Goal: Use online tool/utility: Utilize a website feature to perform a specific function

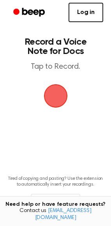
click at [61, 93] on span "button" at bounding box center [55, 96] width 25 height 25
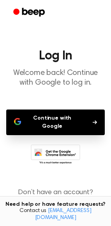
click at [67, 119] on button "Continue with Google" at bounding box center [55, 123] width 98 height 26
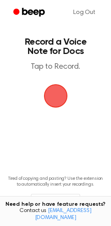
click at [61, 101] on span "button" at bounding box center [55, 96] width 36 height 36
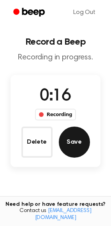
click at [73, 138] on button "Save" at bounding box center [74, 142] width 31 height 31
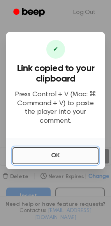
click at [74, 149] on button "OK" at bounding box center [55, 155] width 86 height 17
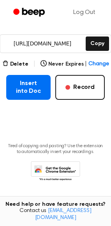
scroll to position [115, 0]
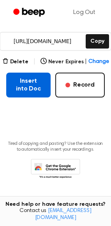
click at [30, 86] on button "Insert into Doc" at bounding box center [28, 85] width 44 height 25
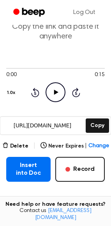
scroll to position [14, 0]
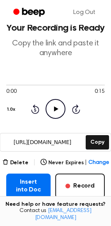
click at [56, 113] on icon "Play Audio" at bounding box center [56, 109] width 20 height 20
click at [56, 113] on icon "Pause Audio" at bounding box center [56, 109] width 20 height 20
click at [60, 117] on icon "Play Audio" at bounding box center [56, 109] width 20 height 20
click at [55, 107] on icon "Pause Audio" at bounding box center [56, 109] width 20 height 20
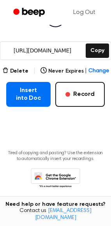
scroll to position [115, 0]
